Goal: Check status: Check status

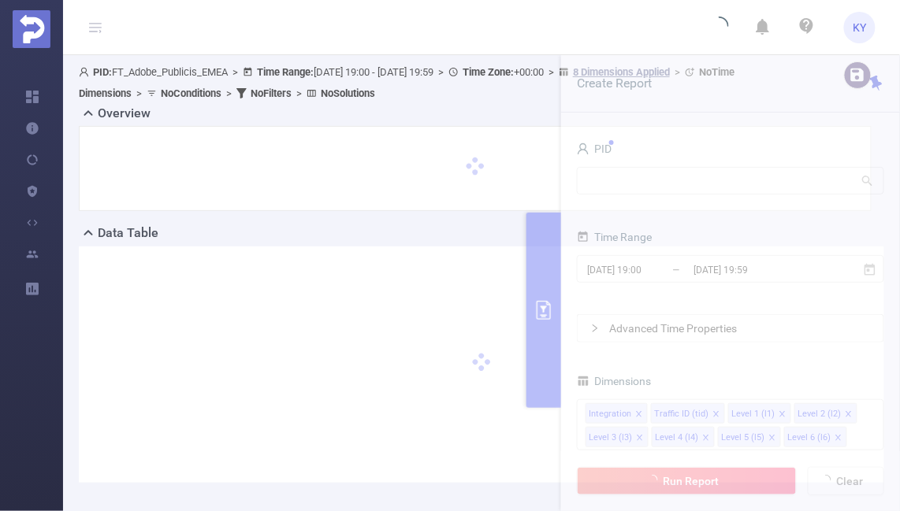
click at [739, 199] on div at bounding box center [475, 168] width 792 height 85
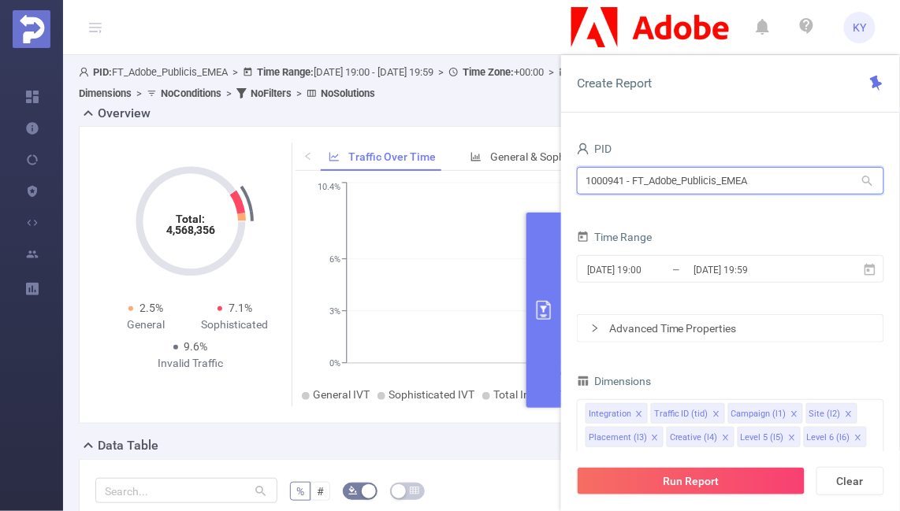
click at [690, 180] on input "1000941 - FT_Adobe_Publicis_EMEA" at bounding box center [730, 181] width 307 height 28
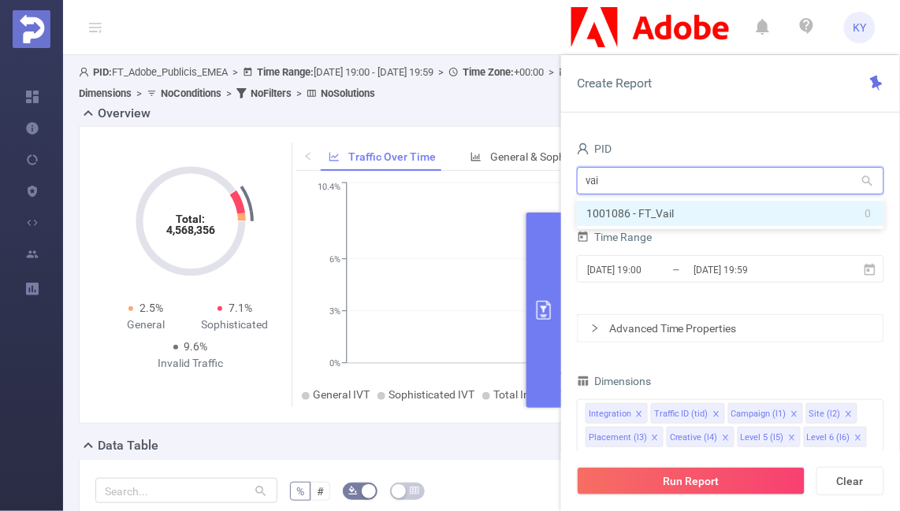
type input "vail"
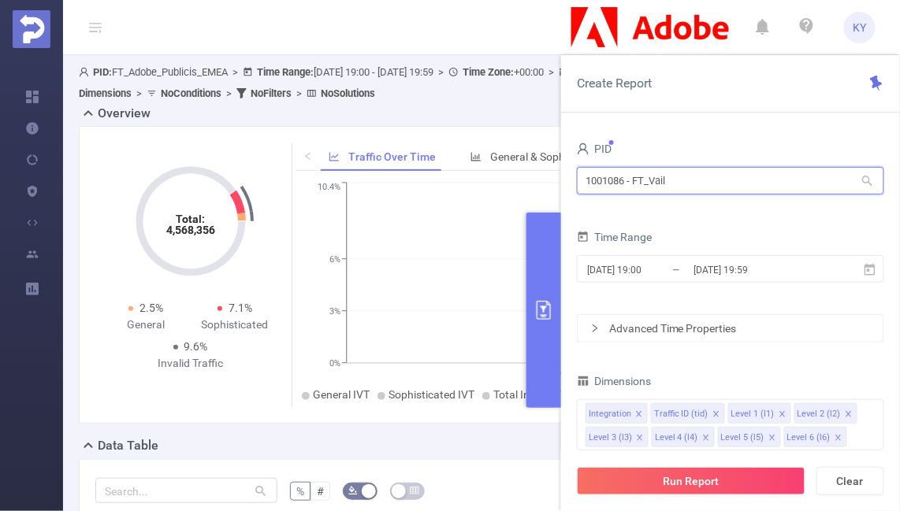
click at [605, 177] on input "1001086 - FT_Vail" at bounding box center [730, 181] width 307 height 28
